Goal: Information Seeking & Learning: Learn about a topic

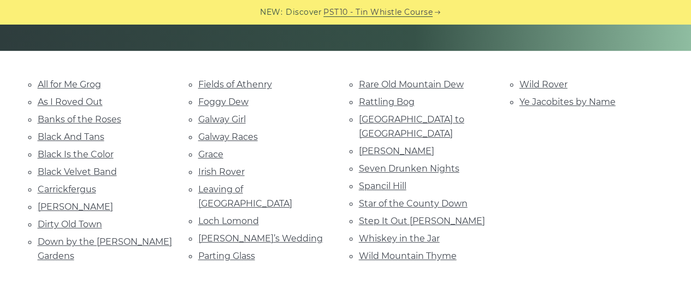
scroll to position [236, 0]
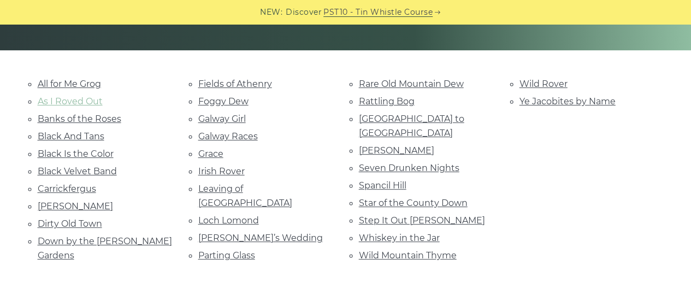
click at [71, 99] on link "As I Roved Out" at bounding box center [70, 101] width 65 height 10
click at [390, 250] on link "Wild Mountain Thyme" at bounding box center [408, 255] width 98 height 10
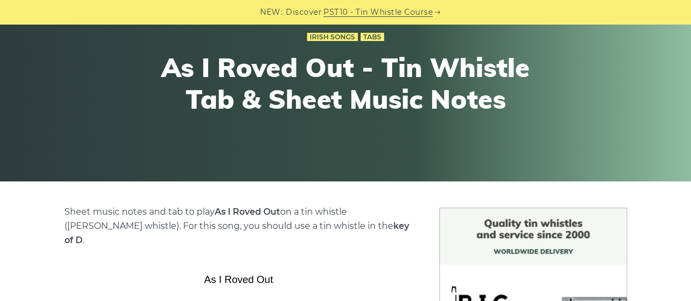
scroll to position [103, 0]
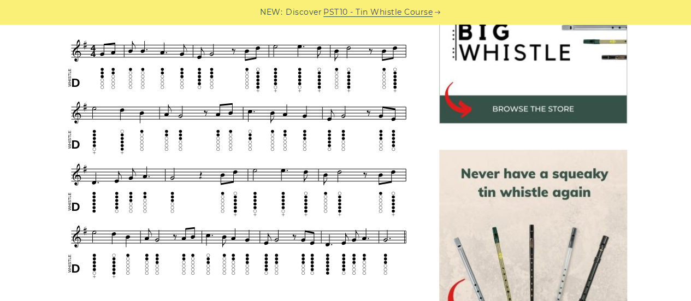
scroll to position [384, 0]
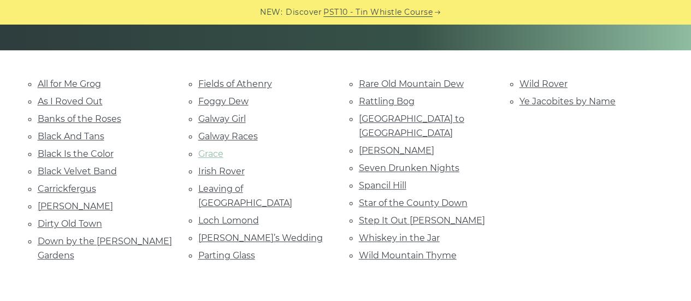
click at [211, 151] on link "Grace" at bounding box center [210, 153] width 25 height 10
click at [383, 160] on li "Seven Drunken Nights" at bounding box center [426, 167] width 134 height 15
click at [383, 163] on link "Seven Drunken Nights" at bounding box center [409, 168] width 100 height 10
click at [389, 145] on link "Roddy Mc Corley" at bounding box center [396, 150] width 75 height 10
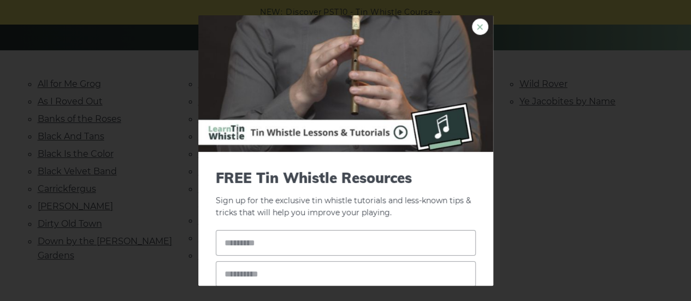
click at [472, 22] on link "×" at bounding box center [480, 27] width 16 height 16
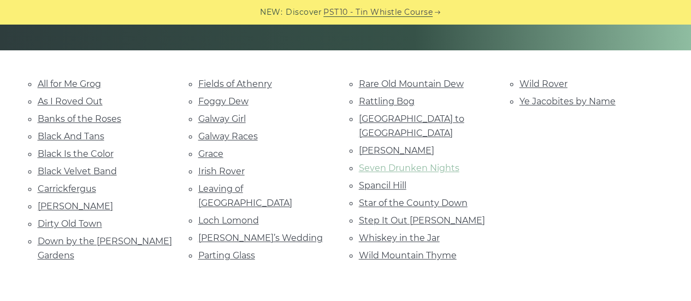
click at [408, 163] on link "Seven Drunken Nights" at bounding box center [409, 168] width 100 height 10
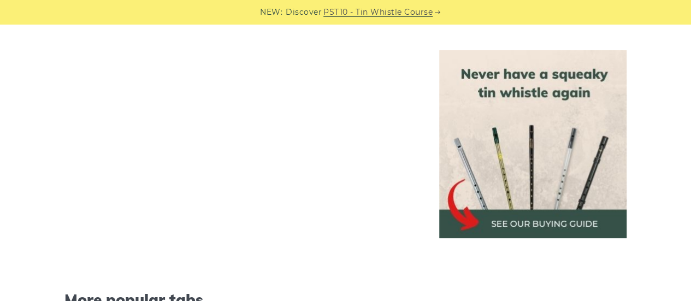
scroll to position [2461, 0]
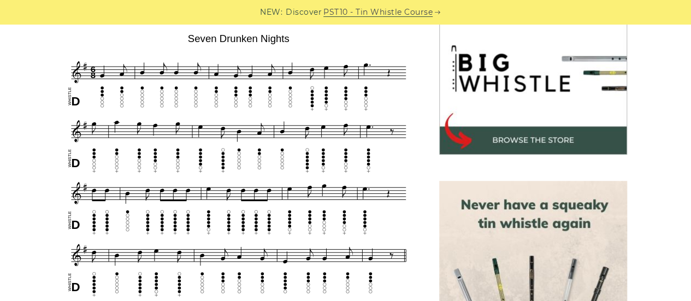
scroll to position [347, 0]
